Goal: Navigation & Orientation: Find specific page/section

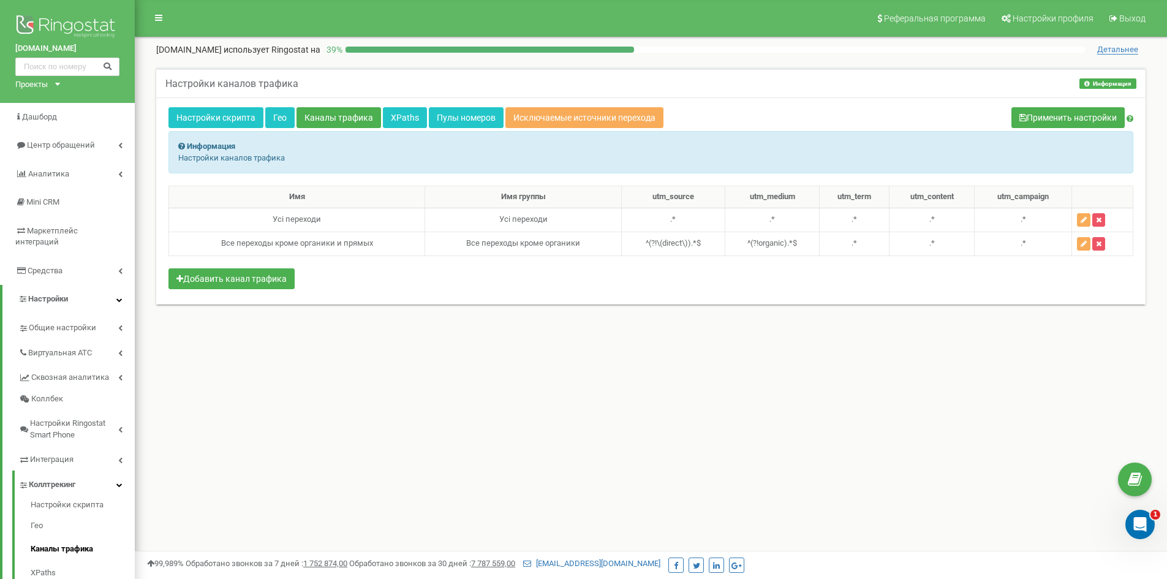
click at [828, 283] on div "Имя Имя группы utm_source utm_medium utm_term utm_content utm_campaign Усі пере…" at bounding box center [651, 239] width 965 height 107
click at [69, 24] on img at bounding box center [67, 27] width 104 height 31
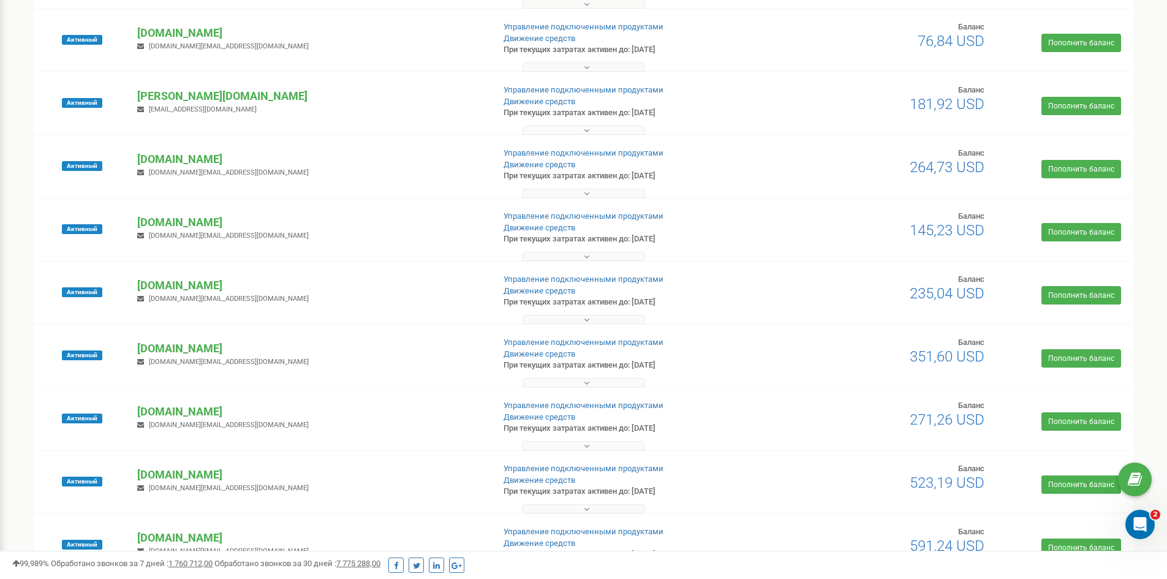
scroll to position [797, 0]
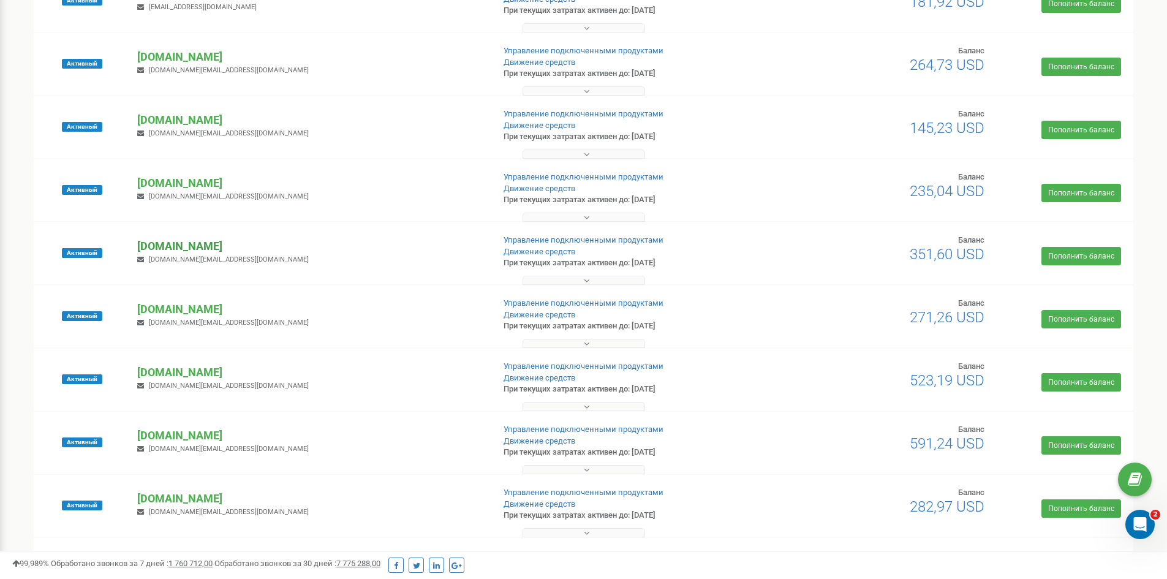
click at [194, 245] on p "[DOMAIN_NAME]" at bounding box center [310, 246] width 346 height 16
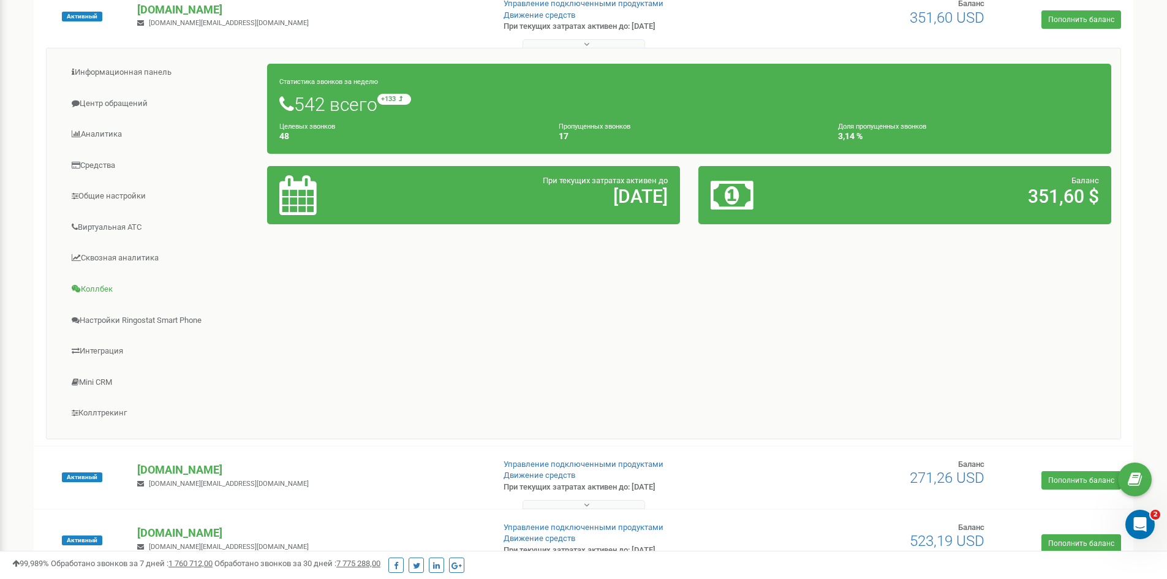
scroll to position [1042, 0]
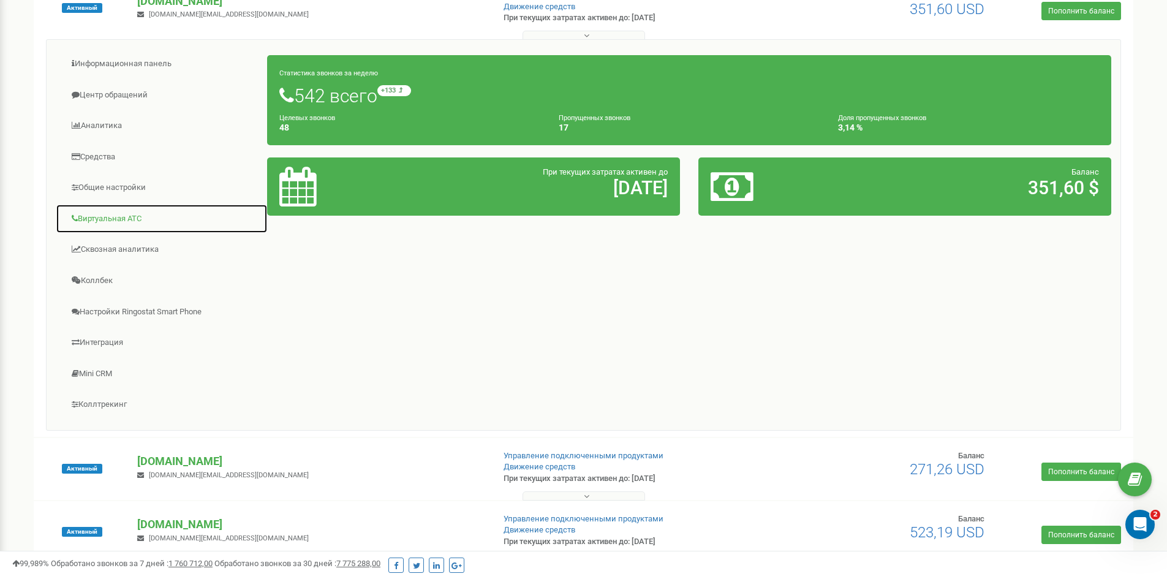
click at [116, 216] on link "Виртуальная АТС" at bounding box center [162, 219] width 212 height 30
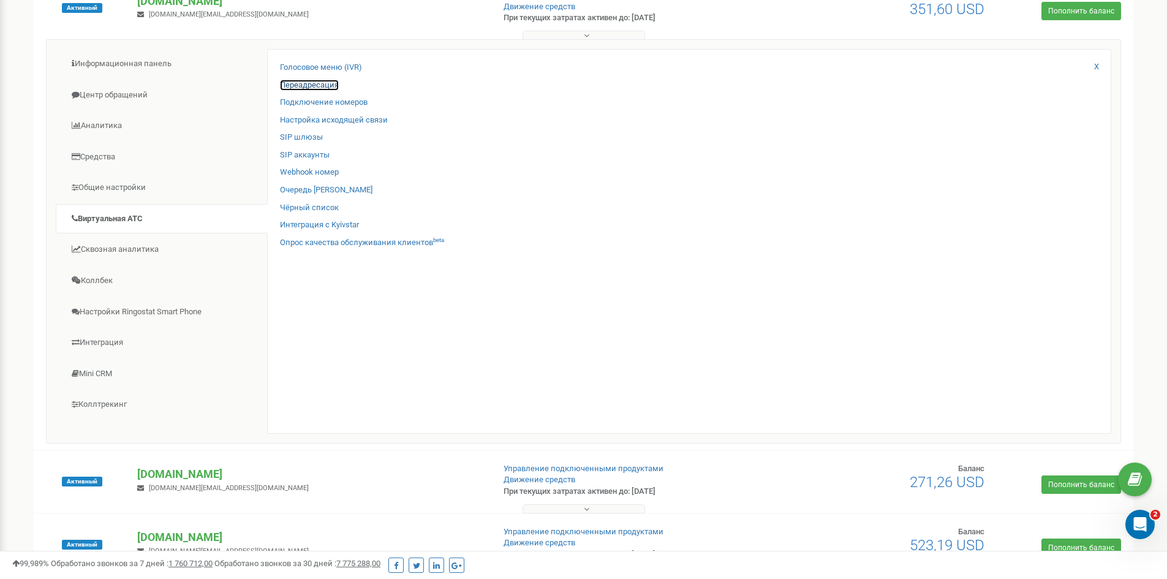
click at [309, 85] on link "Переадресация" at bounding box center [309, 86] width 59 height 12
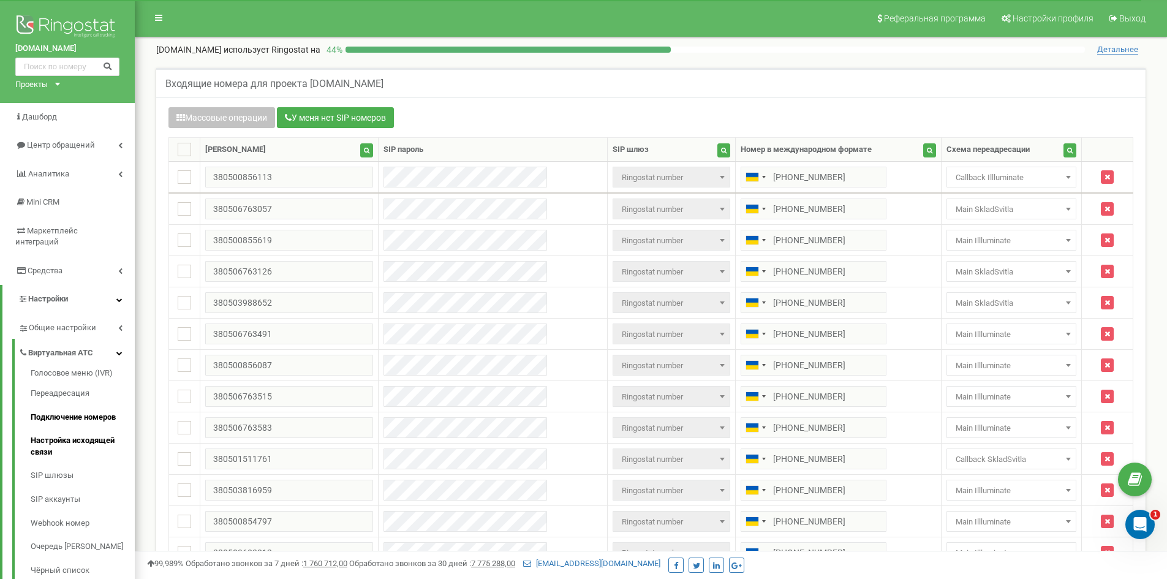
scroll to position [223, 0]
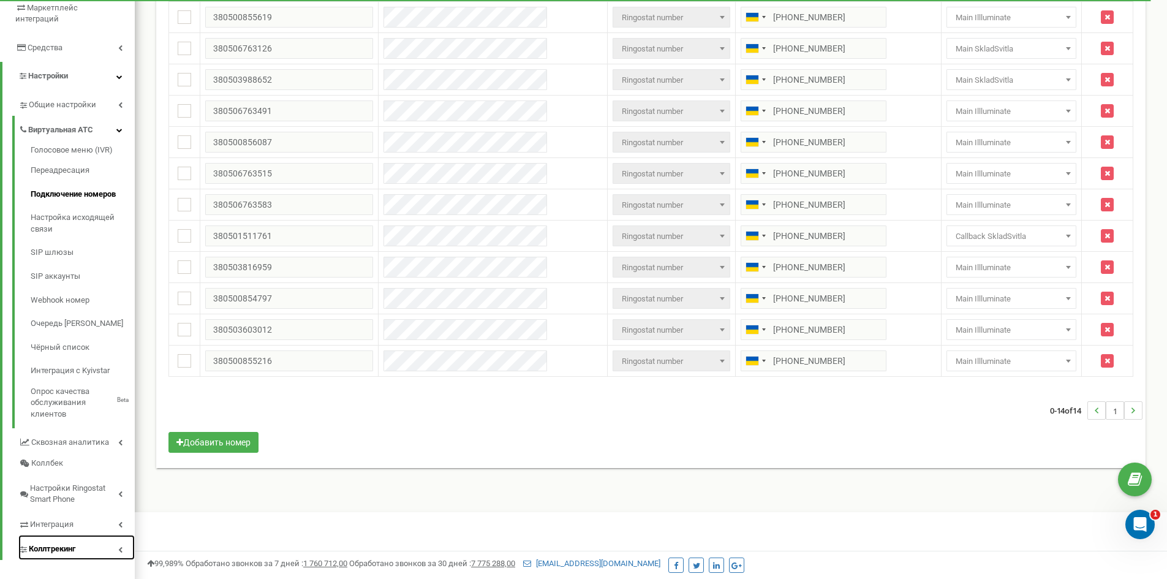
click at [56, 544] on span "Коллтрекинг" at bounding box center [52, 550] width 47 height 12
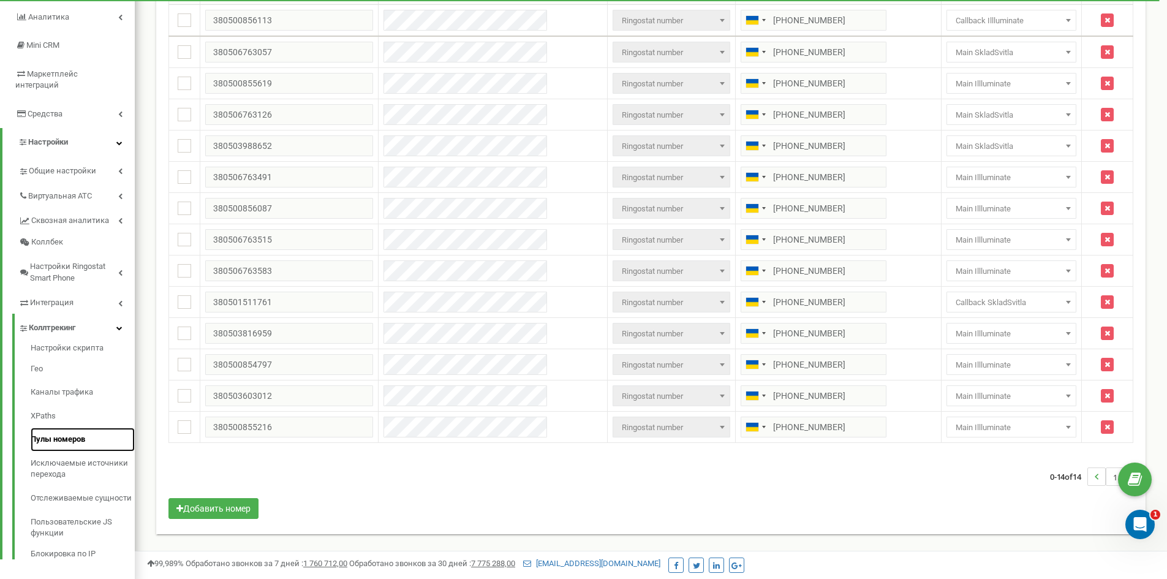
click at [50, 428] on link "Пулы номеров" at bounding box center [83, 440] width 104 height 24
